Goal: Task Accomplishment & Management: Complete application form

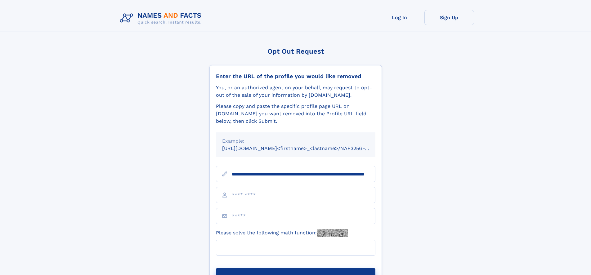
scroll to position [0, 56]
type input "**********"
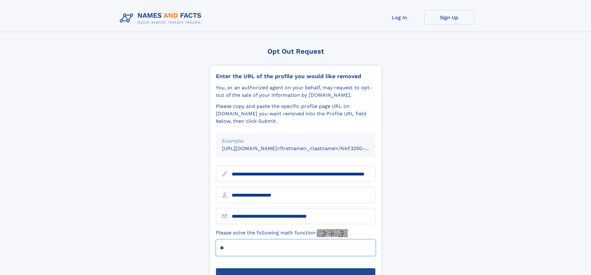
type input "**"
click at [295, 268] on button "Submit Opt Out Request" at bounding box center [295, 278] width 159 height 20
